Goal: Register for event/course

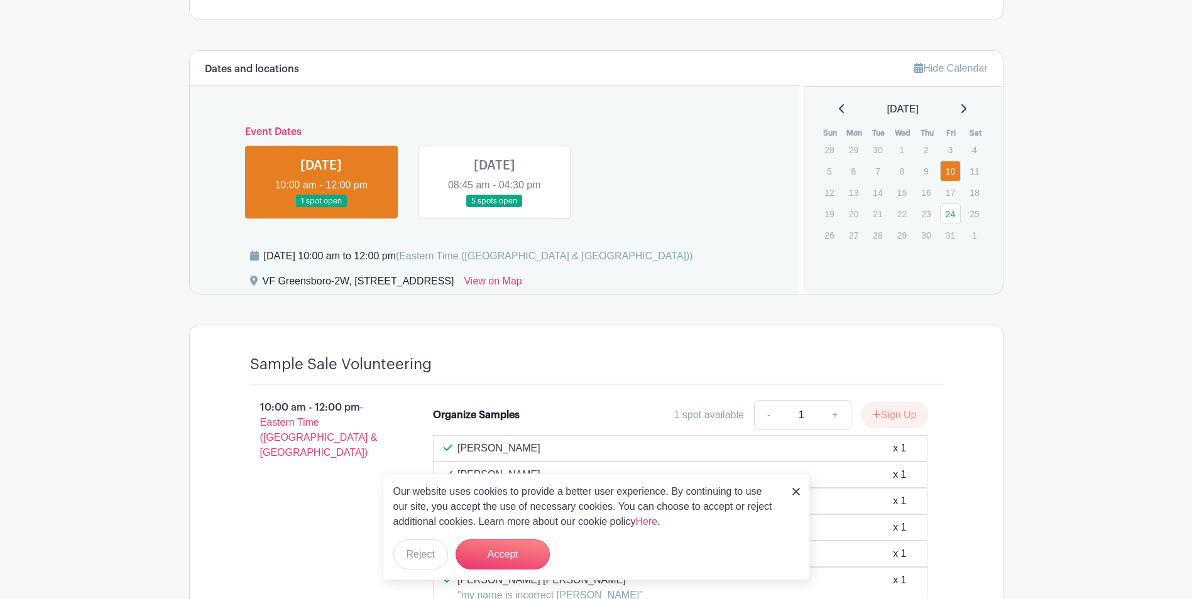
scroll to position [628, 0]
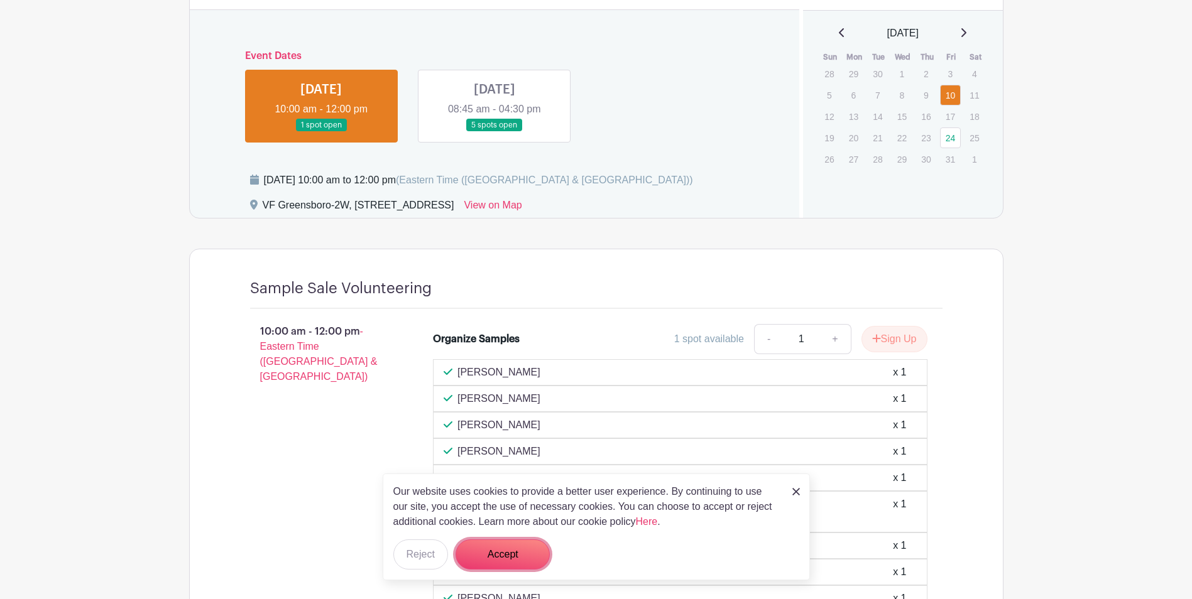
drag, startPoint x: 503, startPoint y: 560, endPoint x: 499, endPoint y: 550, distance: 11.3
click at [503, 560] on button "Accept" at bounding box center [502, 555] width 94 height 30
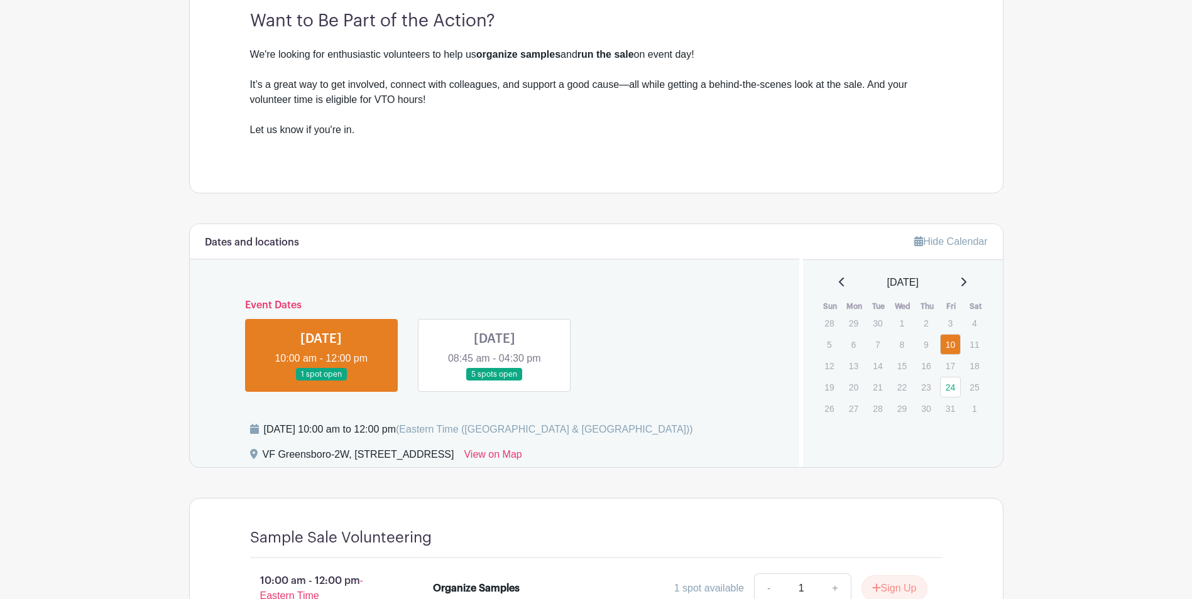
scroll to position [377, 0]
click at [494, 383] on link at bounding box center [494, 383] width 0 height 0
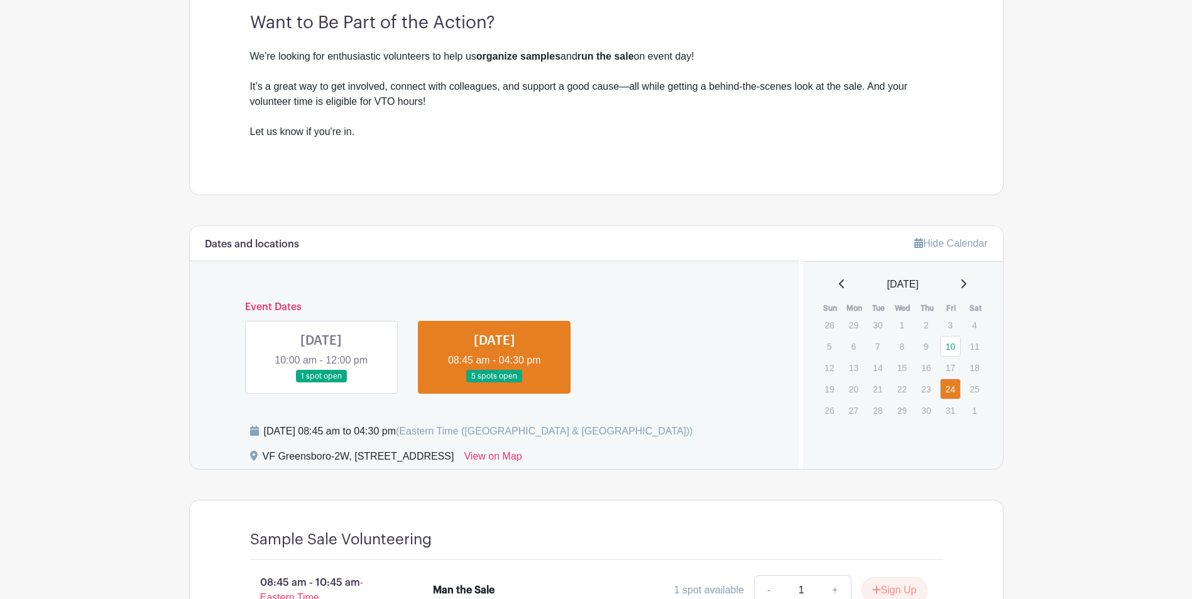
click at [321, 383] on link at bounding box center [321, 383] width 0 height 0
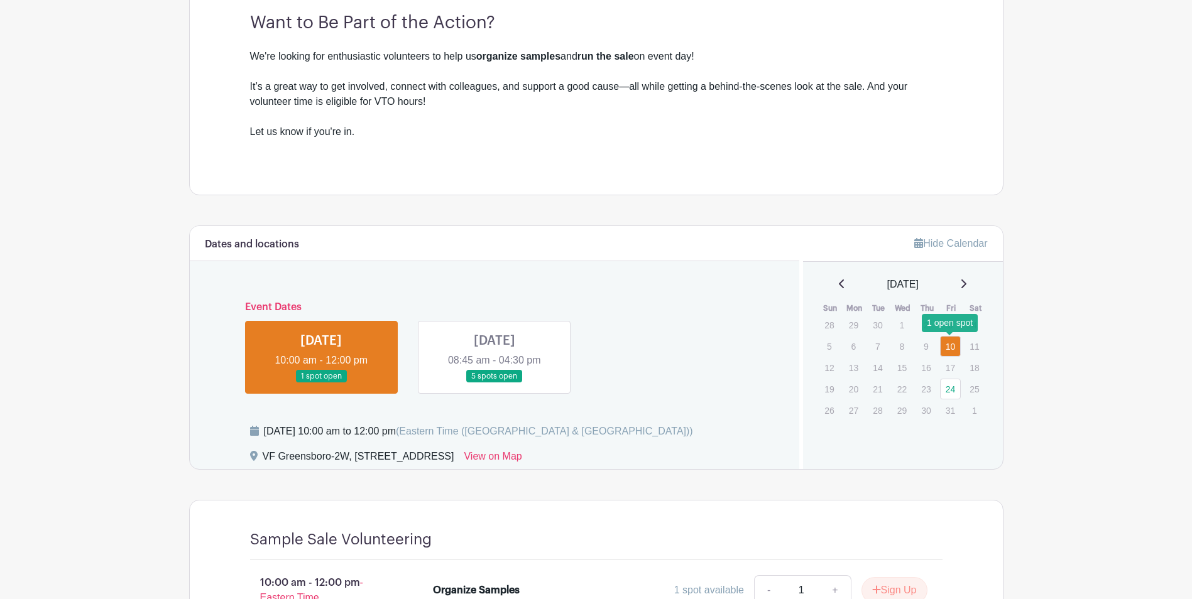
click at [954, 349] on link "10" at bounding box center [950, 346] width 21 height 21
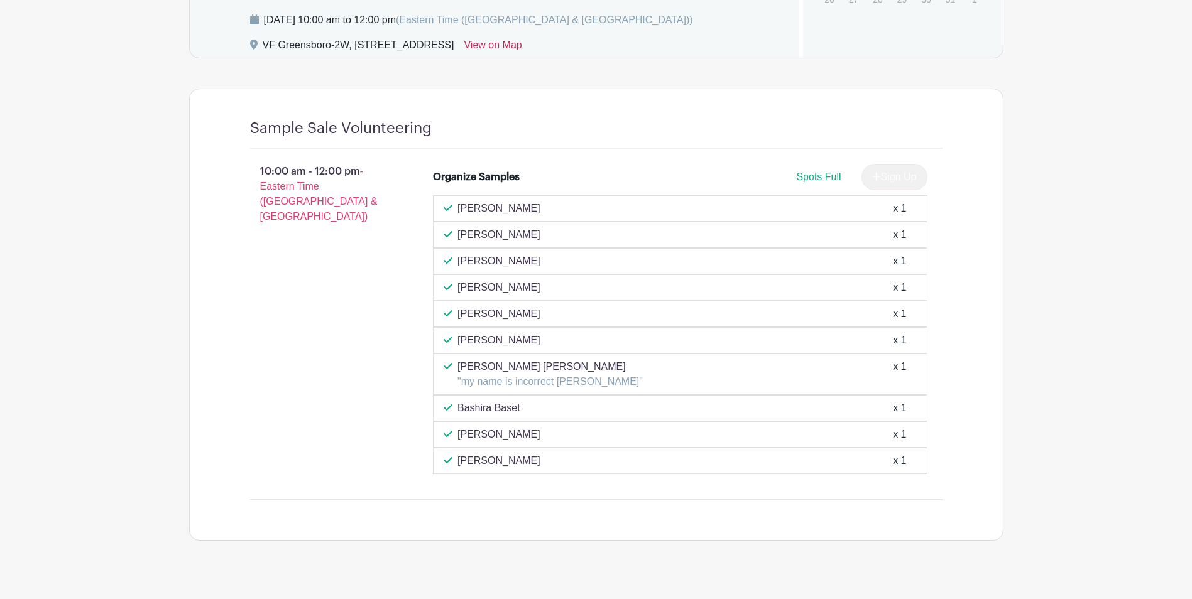
scroll to position [808, 0]
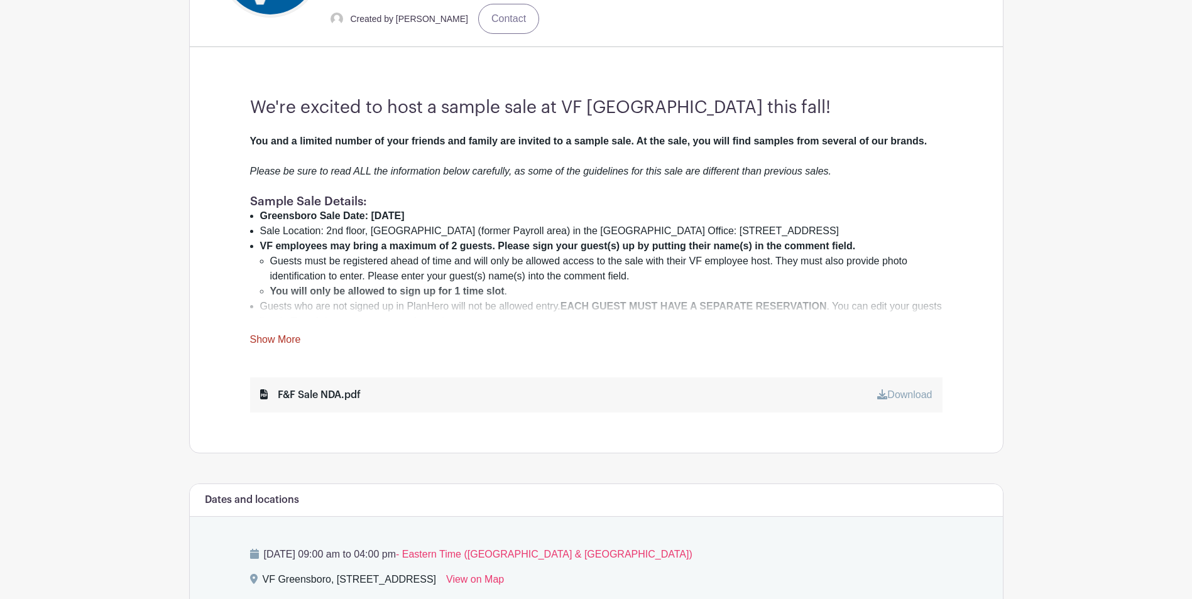
scroll to position [440, 0]
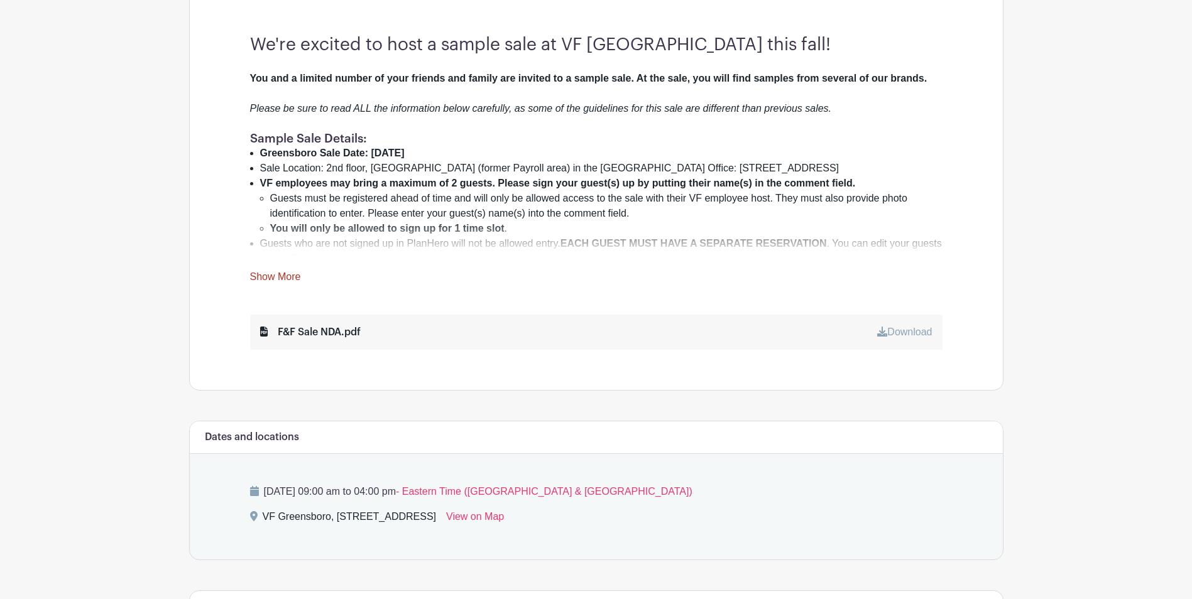
click at [900, 334] on link "Download" at bounding box center [904, 332] width 55 height 11
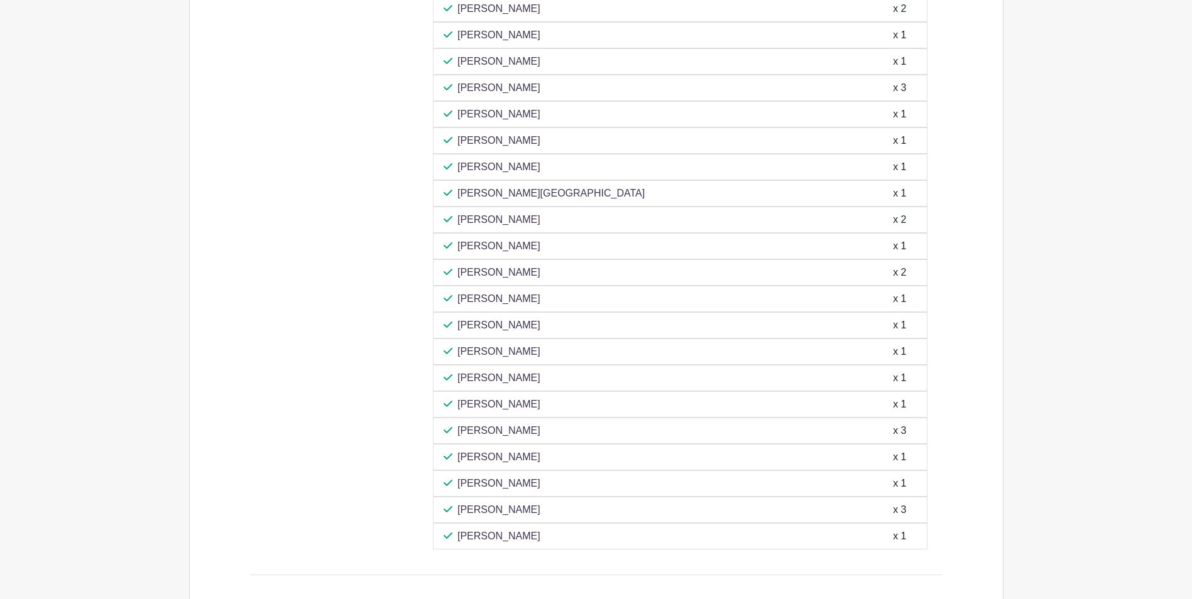
scroll to position [1508, 0]
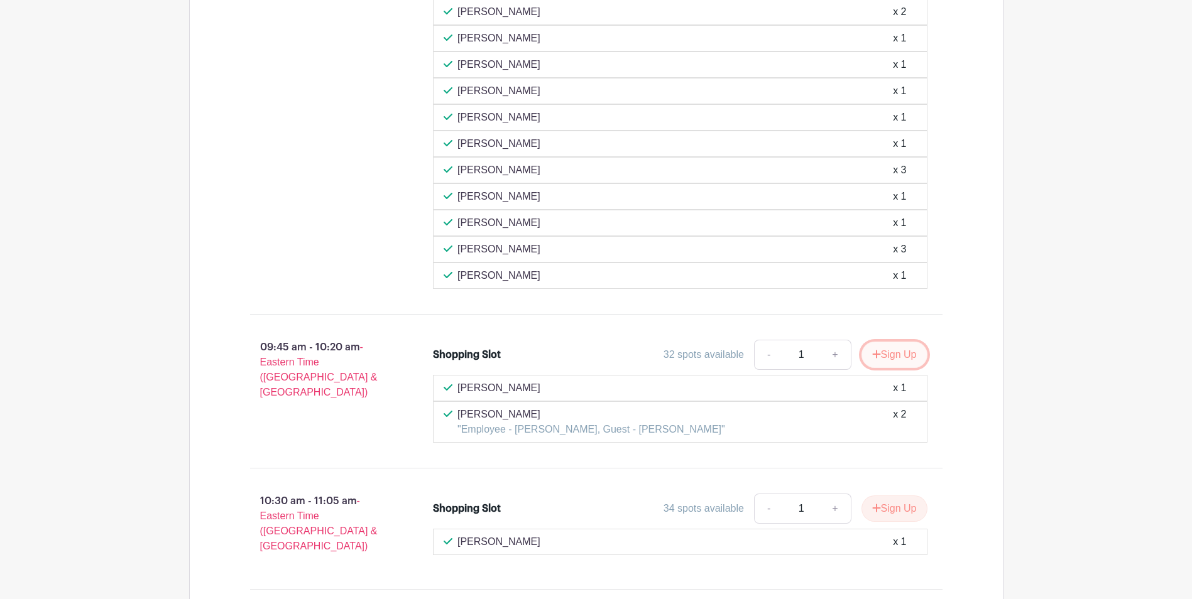
click at [905, 358] on button "Sign Up" at bounding box center [894, 355] width 66 height 26
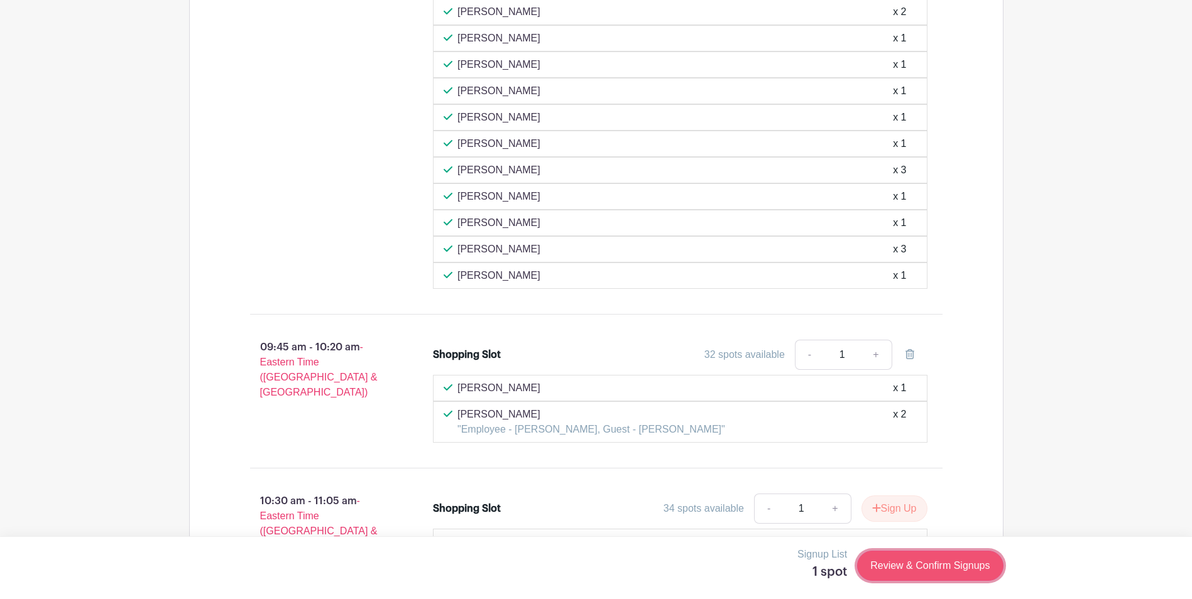
click at [913, 565] on link "Review & Confirm Signups" at bounding box center [930, 566] width 146 height 30
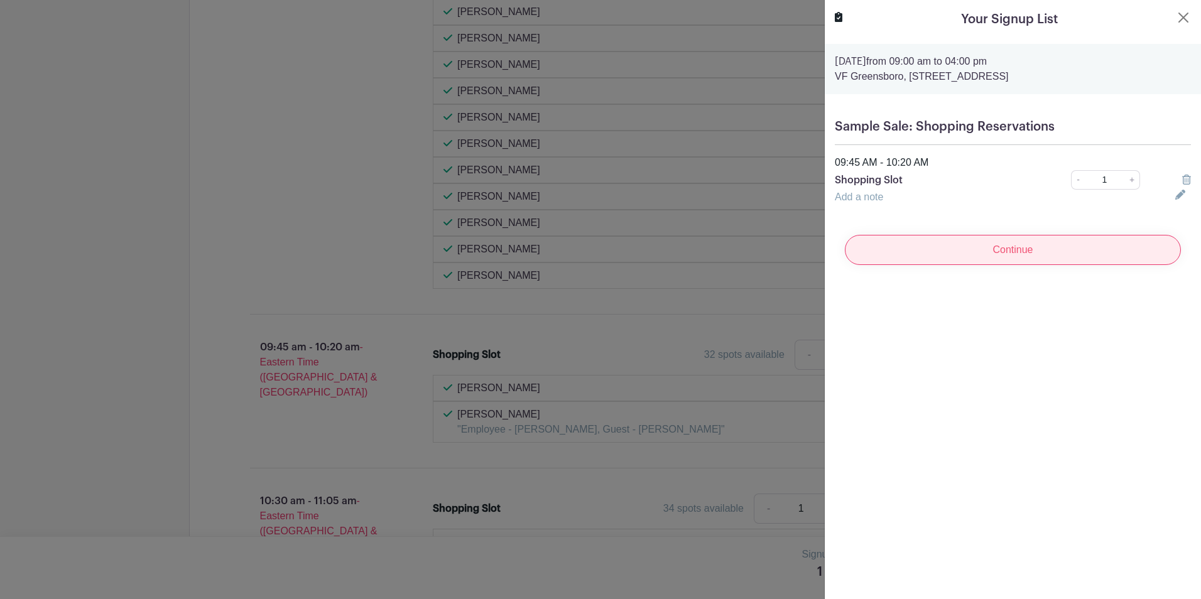
click at [1021, 250] on input "Continue" at bounding box center [1013, 250] width 336 height 30
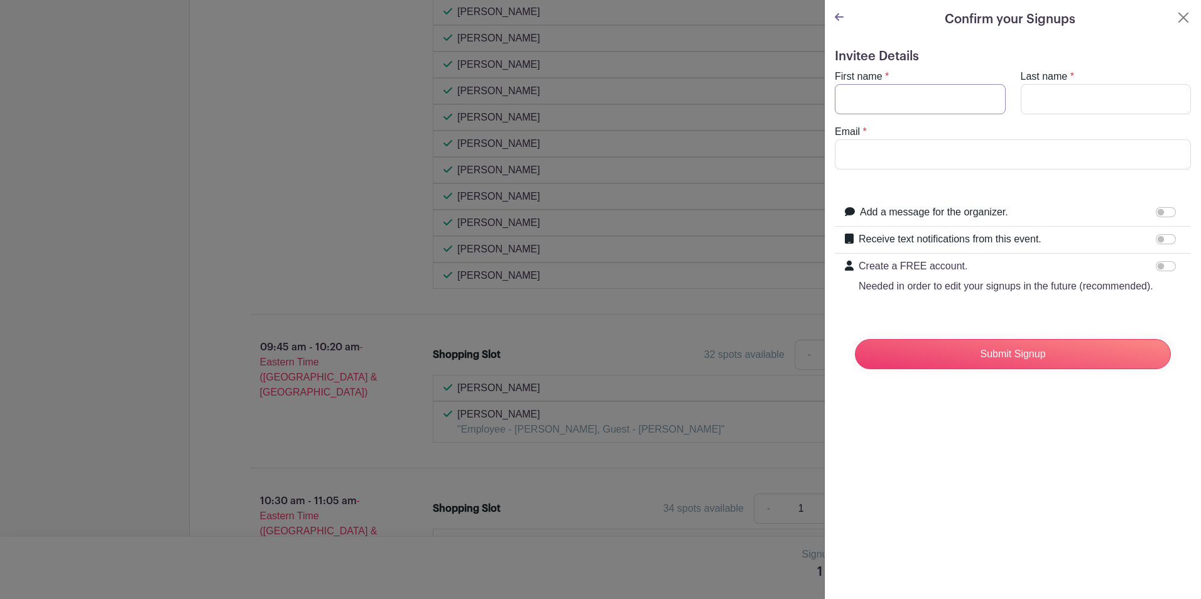
click at [893, 102] on input "First name" at bounding box center [920, 99] width 171 height 30
type input "Lisa"
type input "Andrews"
type input "lisa_andrews@vfc.com"
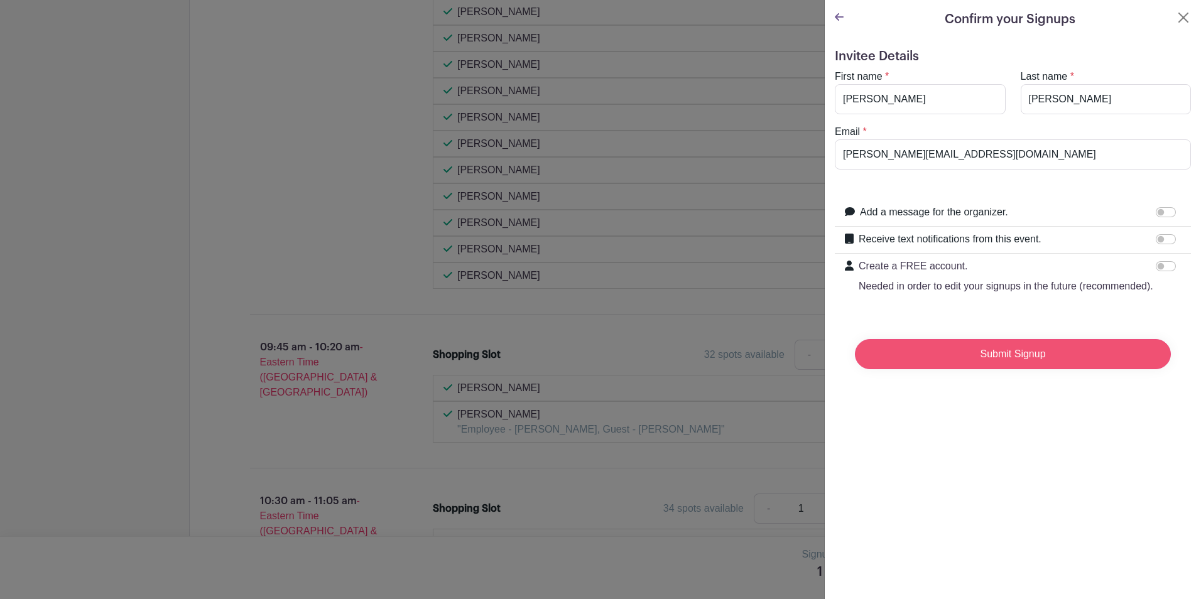
click at [1015, 369] on input "Submit Signup" at bounding box center [1013, 354] width 316 height 30
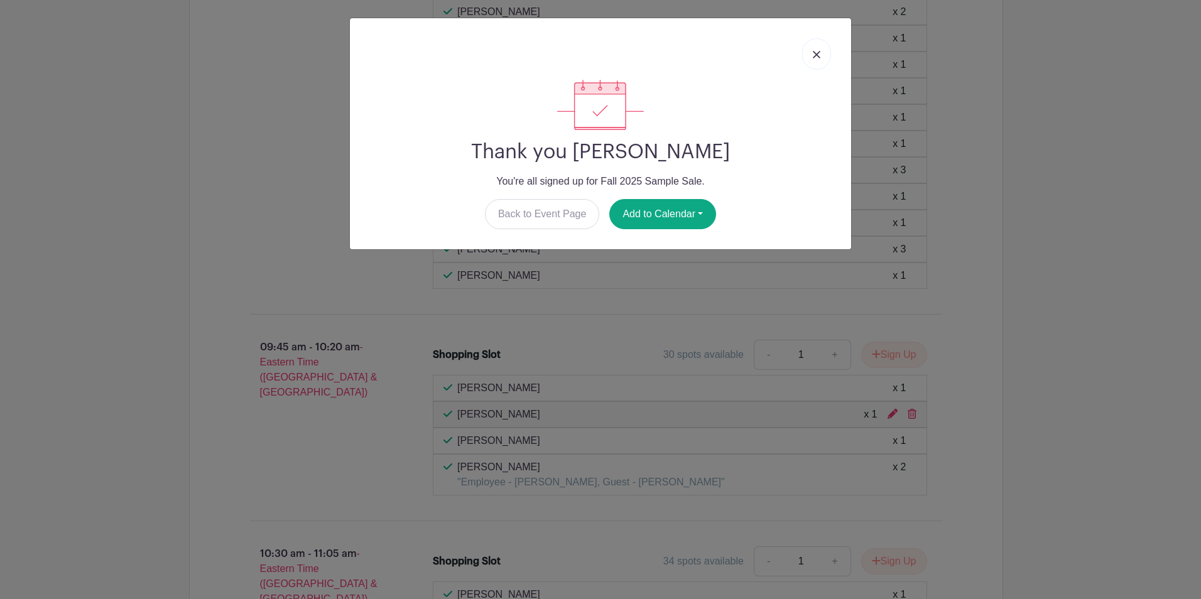
click at [814, 55] on img at bounding box center [817, 55] width 8 height 8
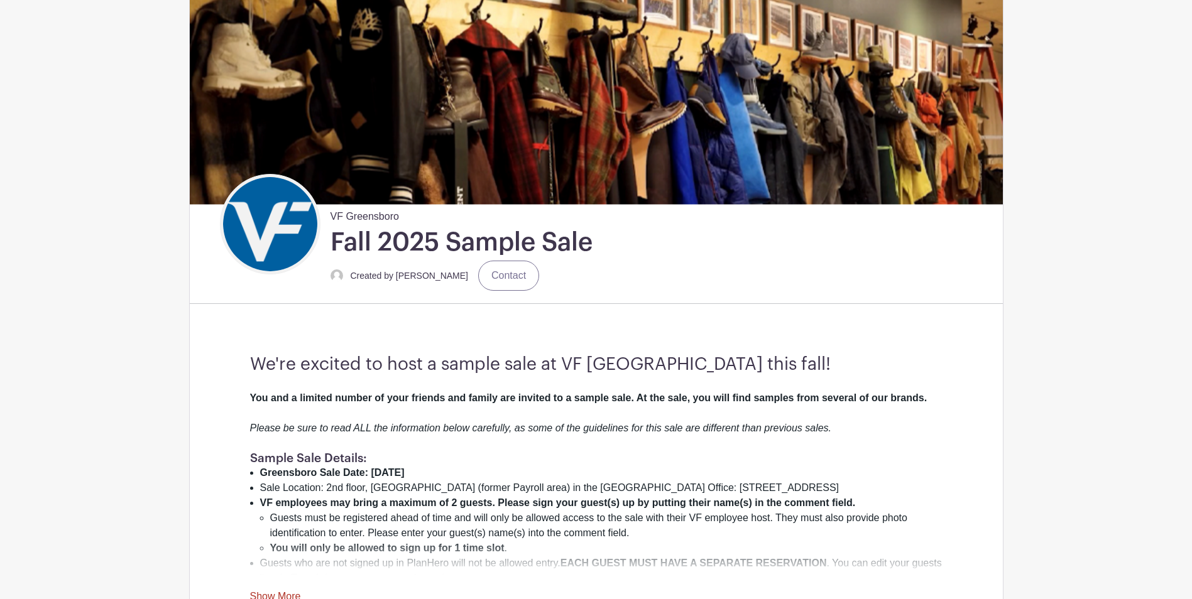
scroll to position [113, 0]
